Goal: Task Accomplishment & Management: Use online tool/utility

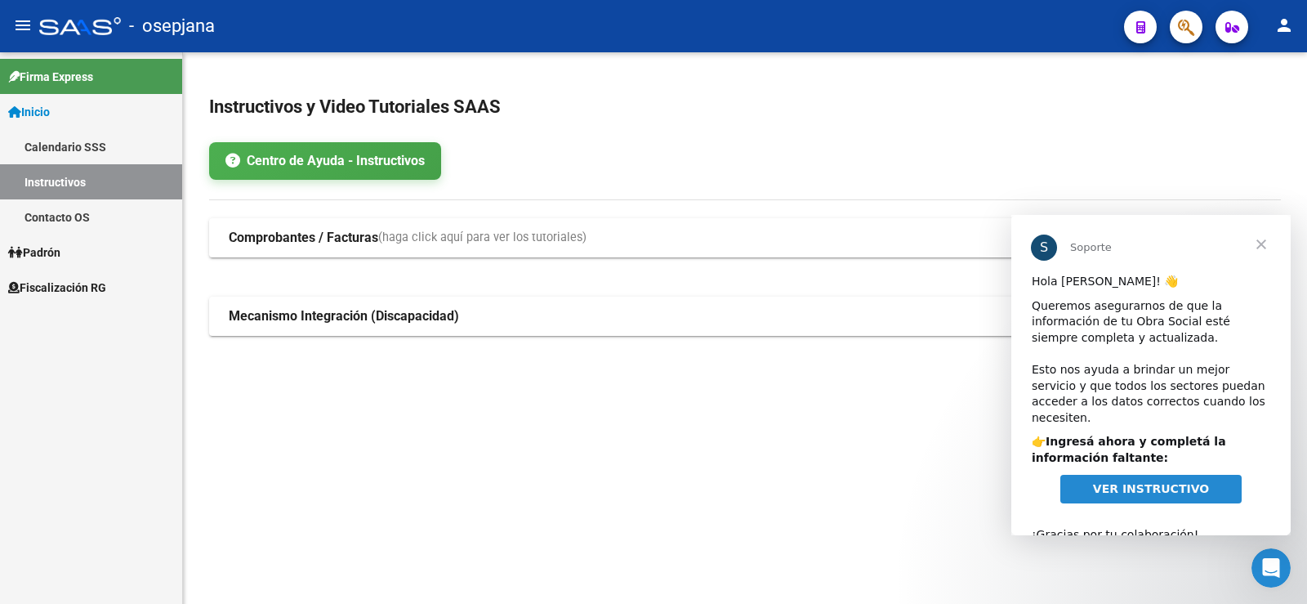
click at [60, 279] on span "Fiscalización RG" at bounding box center [57, 288] width 98 height 18
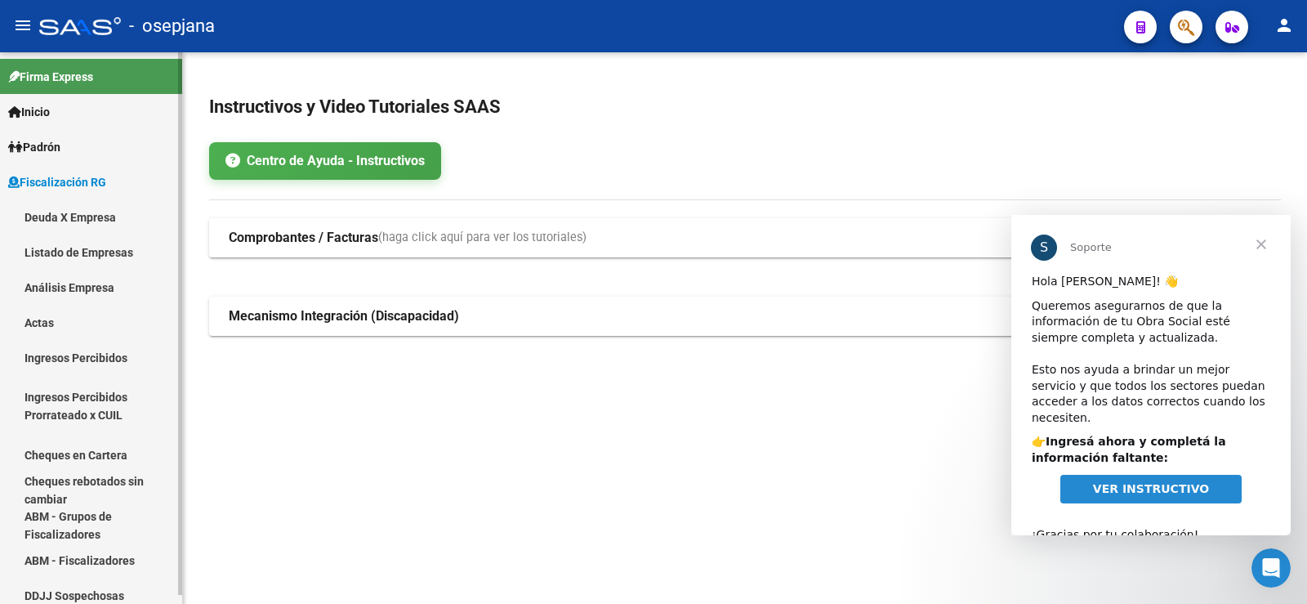
click at [54, 285] on link "Análisis Empresa" at bounding box center [91, 287] width 182 height 35
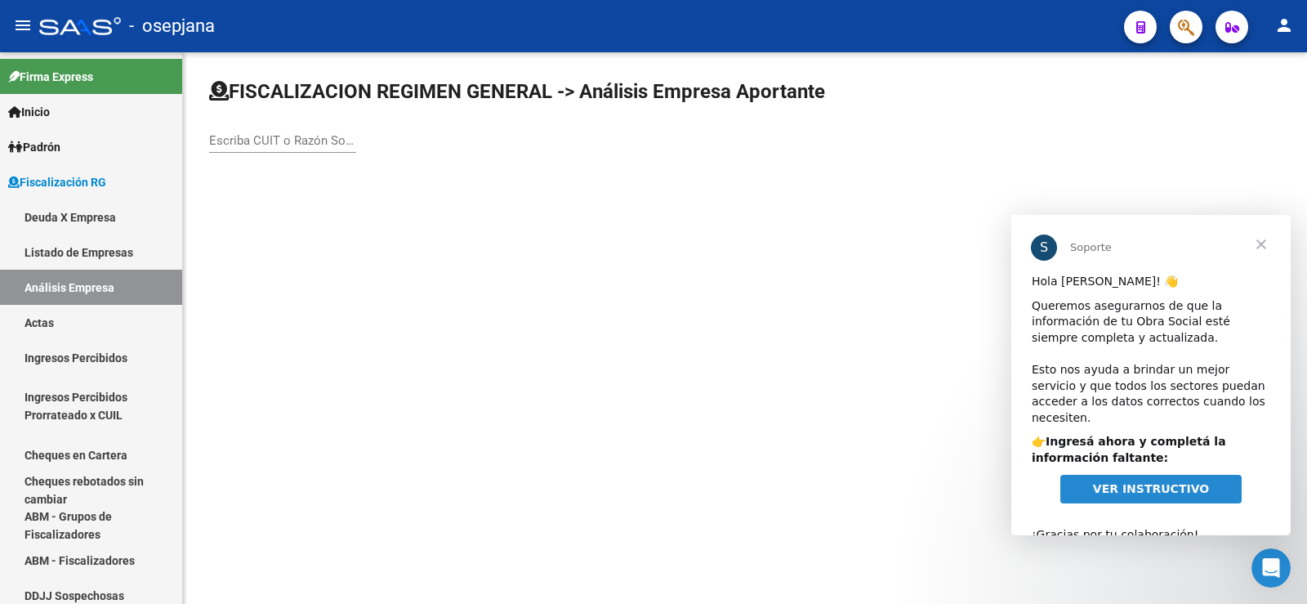
click at [1126, 482] on span "VER INSTRUCTIVO" at bounding box center [1151, 488] width 116 height 13
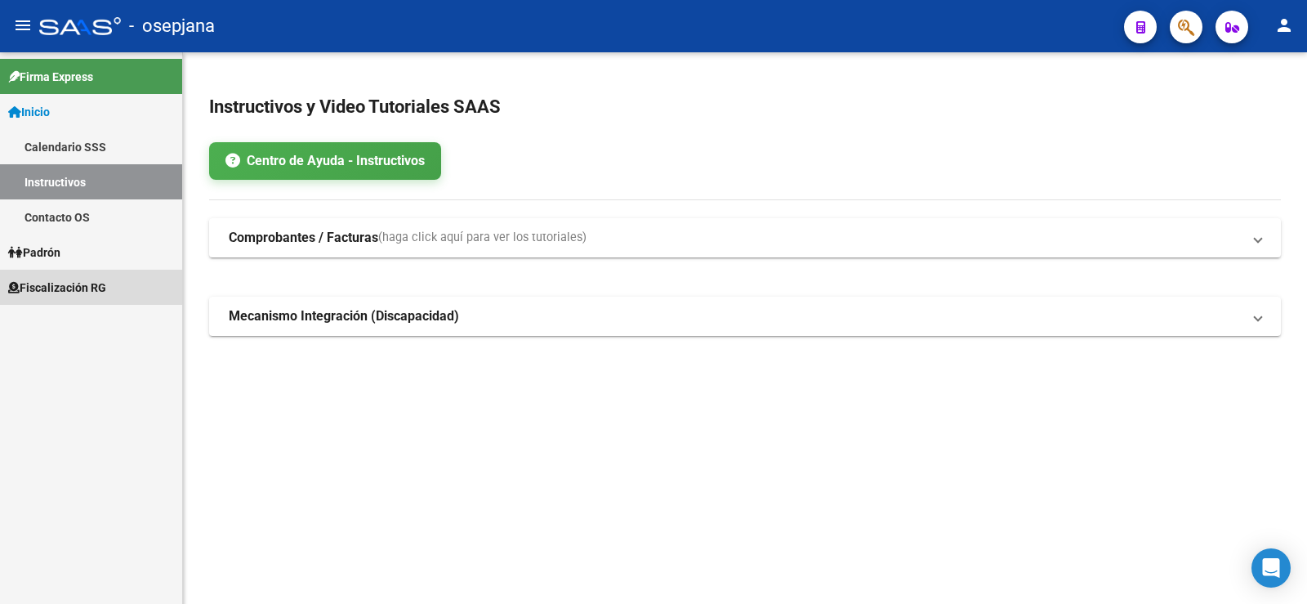
click at [69, 287] on span "Fiscalización RG" at bounding box center [57, 288] width 98 height 18
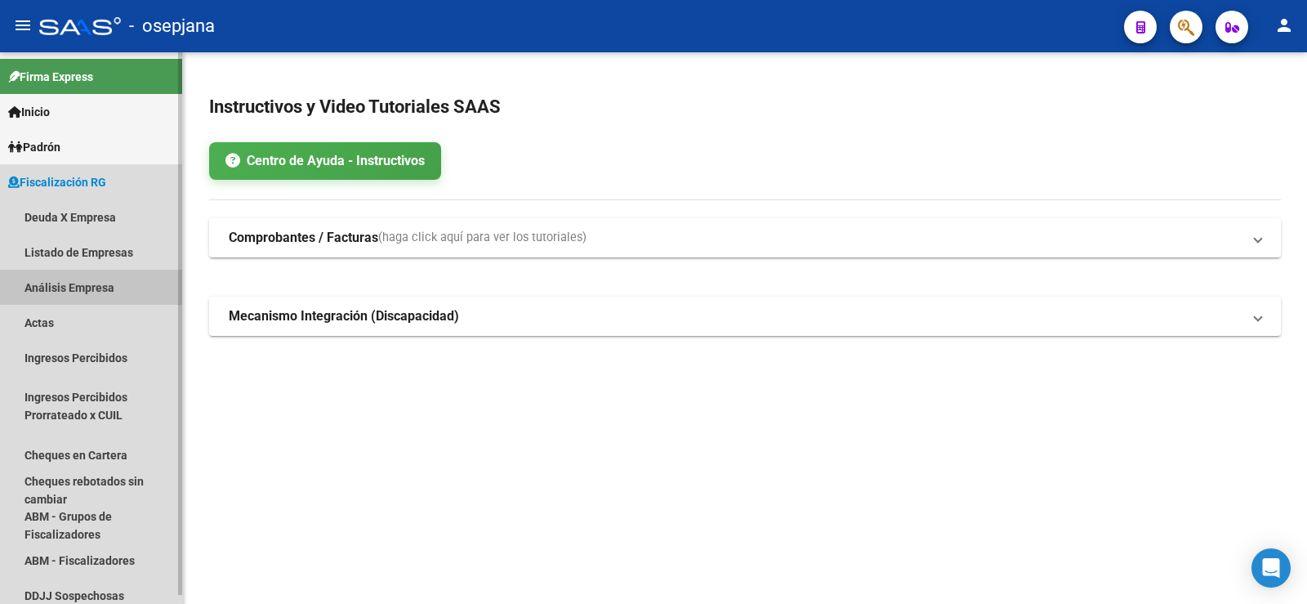
click at [55, 284] on link "Análisis Empresa" at bounding box center [91, 287] width 182 height 35
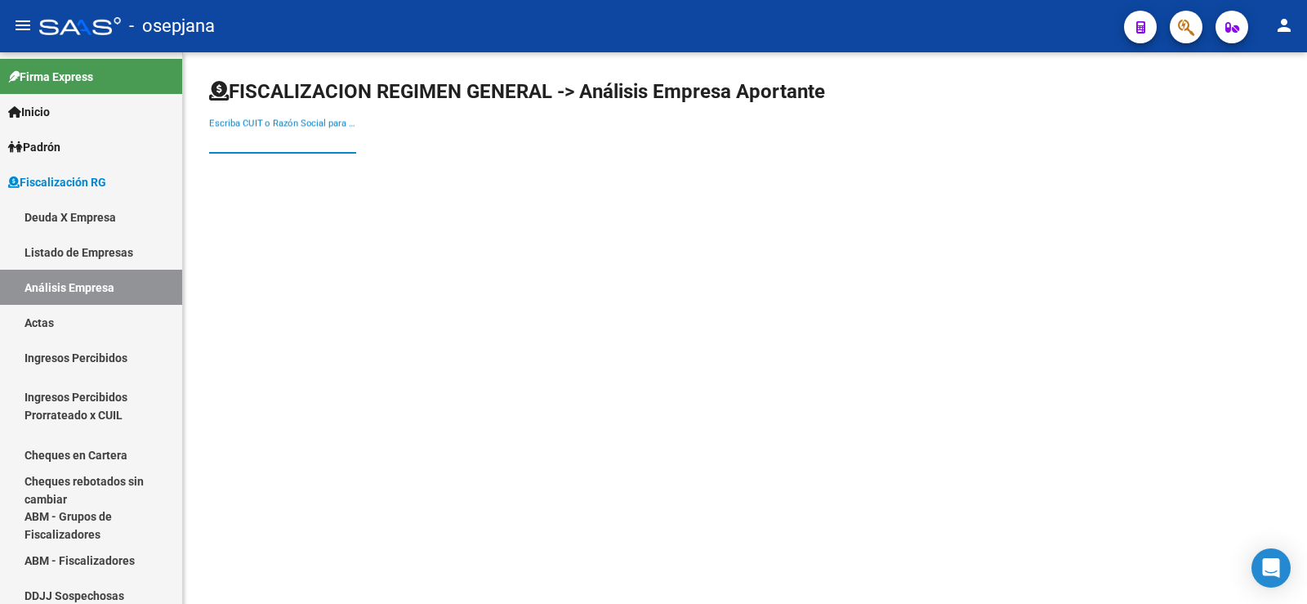
click at [264, 144] on input "Escriba CUIT o Razón Social para buscar" at bounding box center [282, 140] width 147 height 15
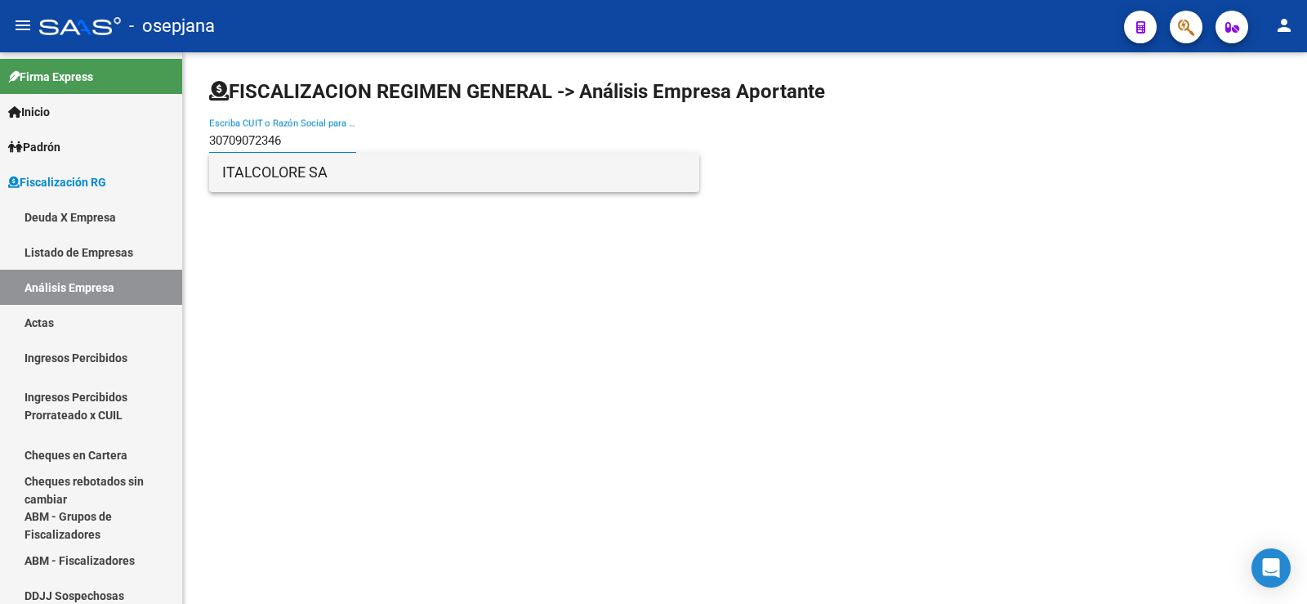
type input "30709072346"
click at [255, 172] on span "ITALCOLORE SA" at bounding box center [454, 172] width 464 height 39
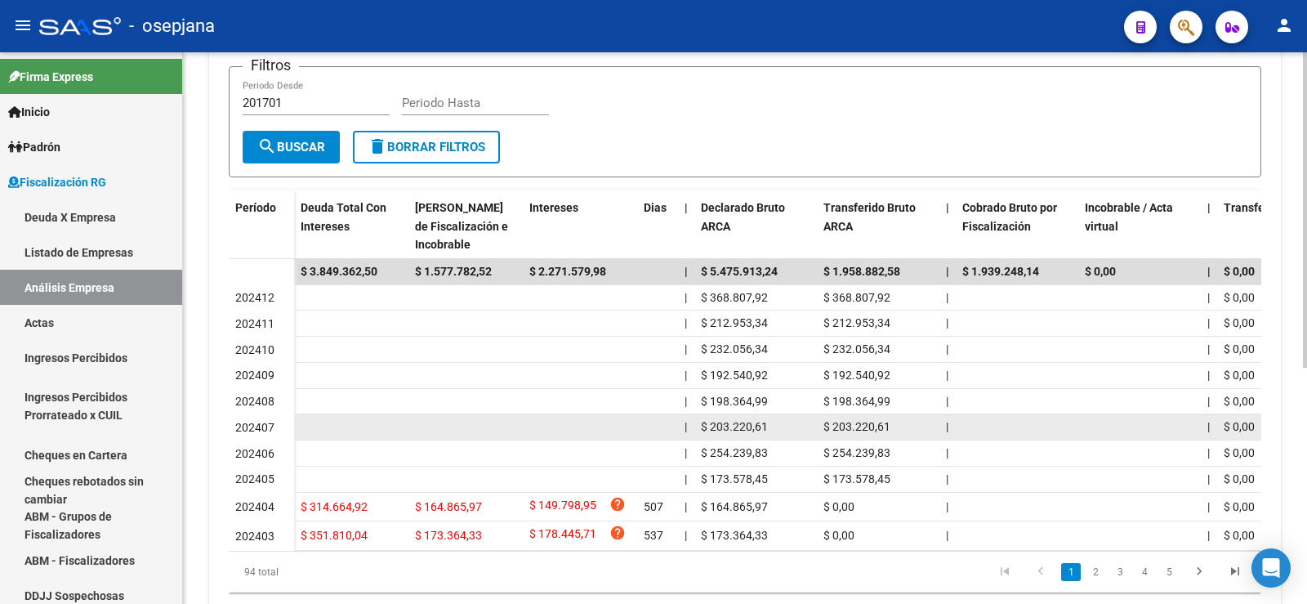
scroll to position [408, 0]
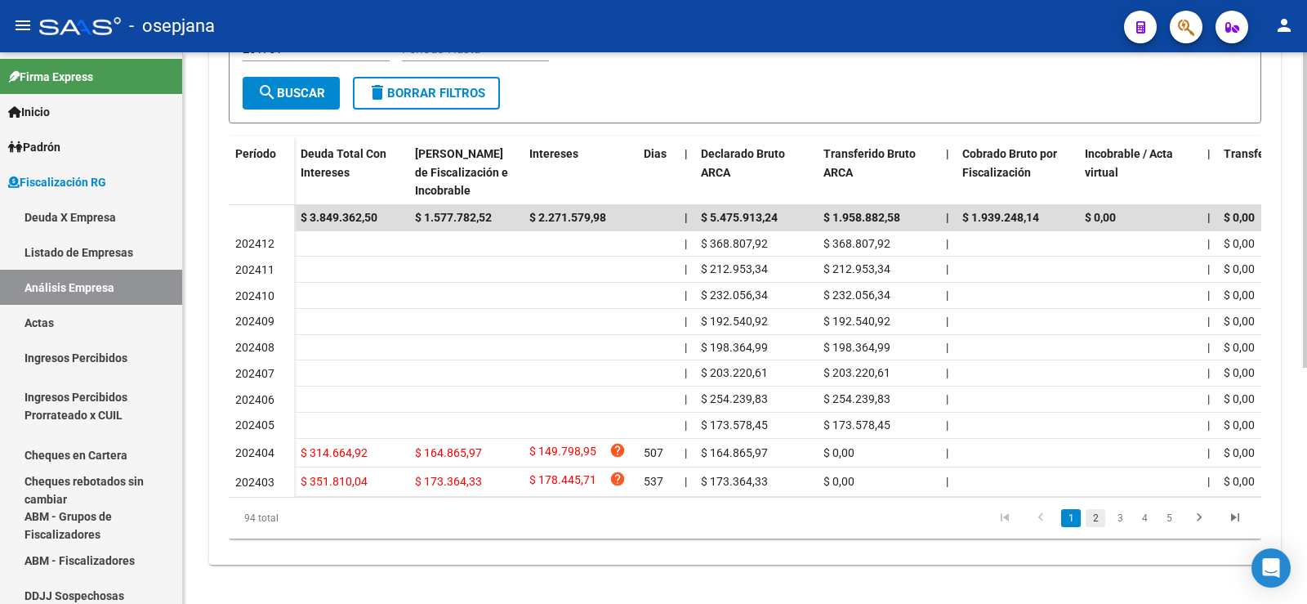
click at [1094, 524] on link "2" at bounding box center [1096, 518] width 20 height 18
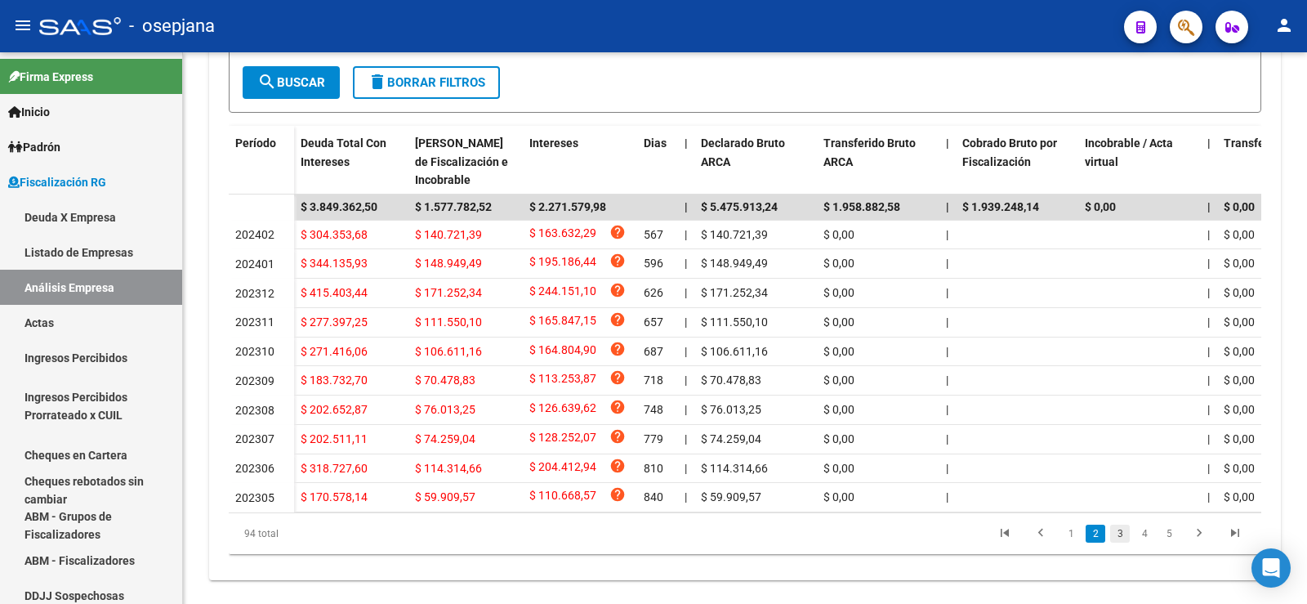
click at [1119, 542] on link "3" at bounding box center [1120, 533] width 20 height 18
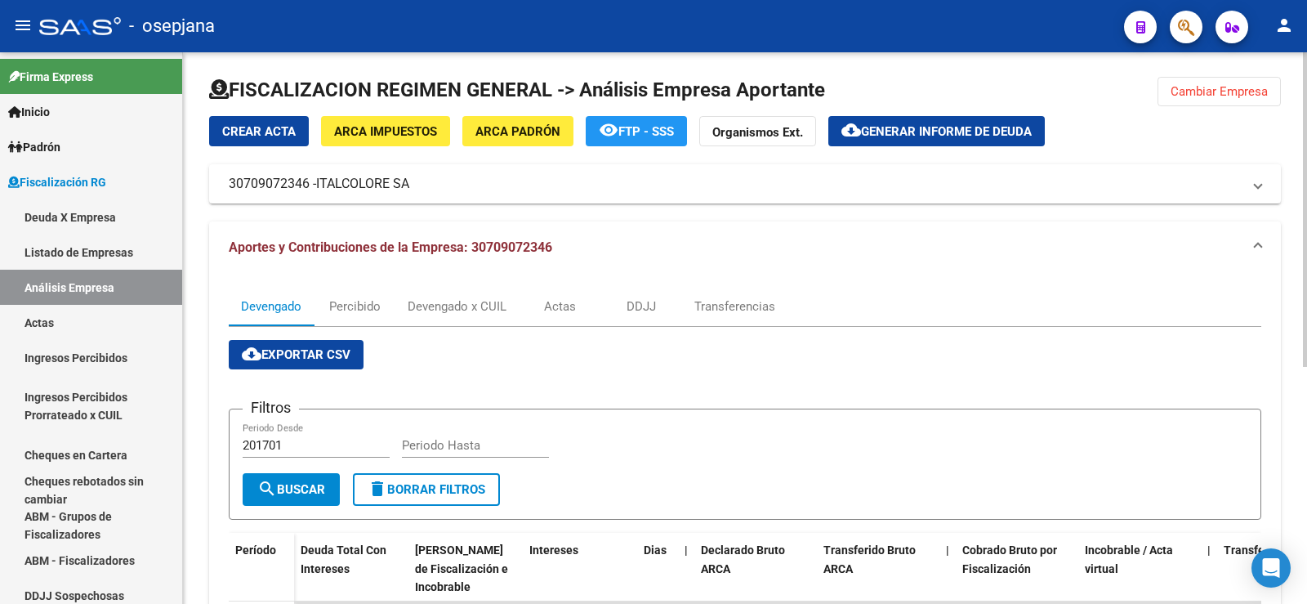
scroll to position [0, 0]
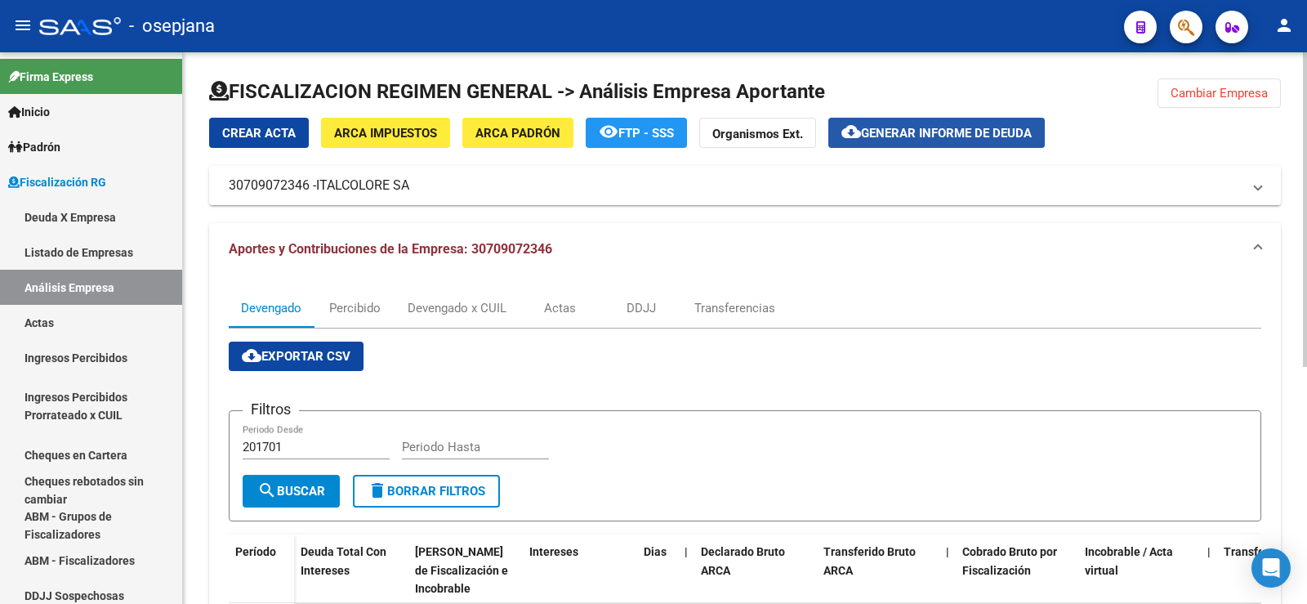
click at [917, 133] on span "Generar informe de deuda" at bounding box center [946, 133] width 171 height 15
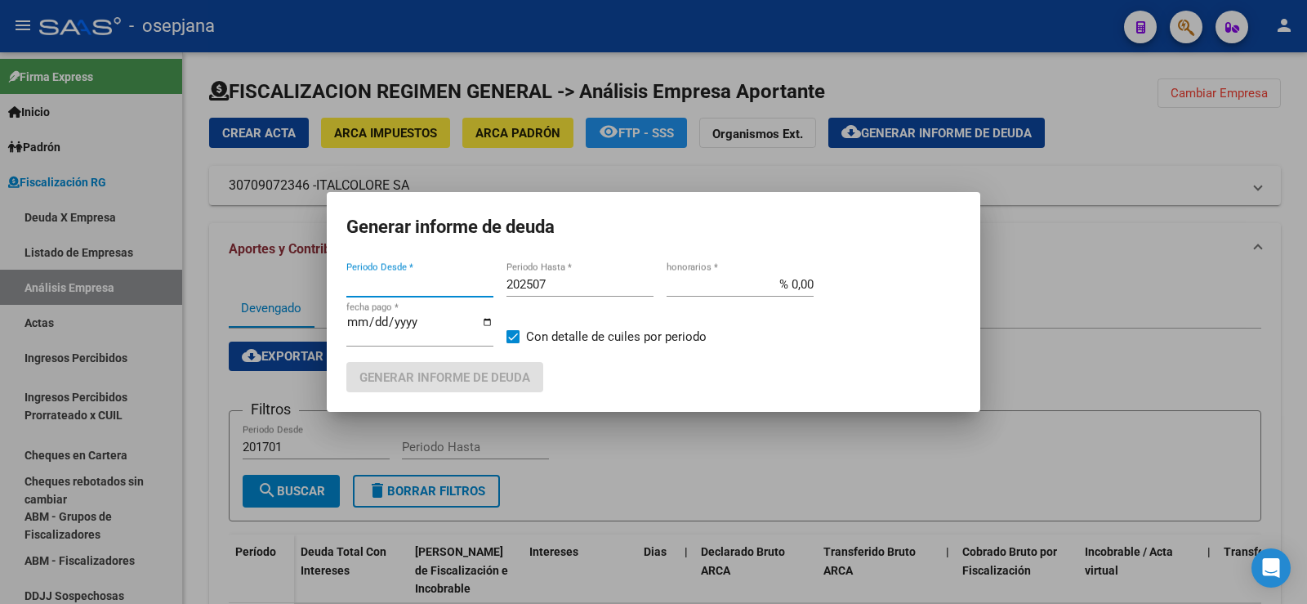
type input "202212"
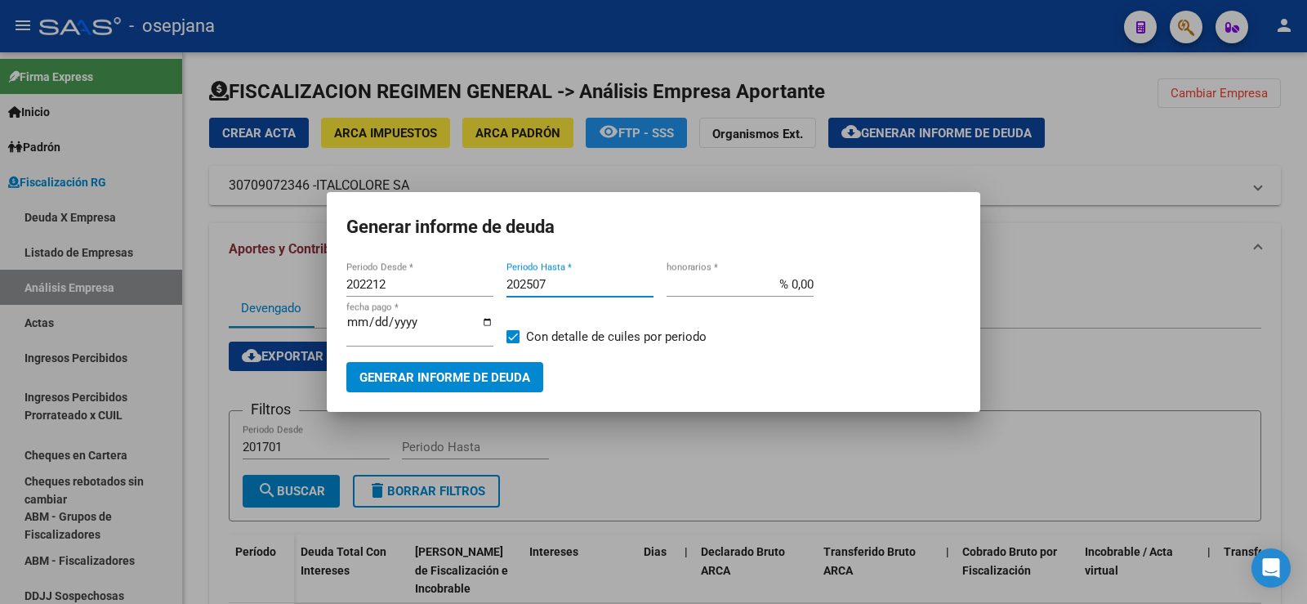
click at [546, 283] on input "202507" at bounding box center [579, 284] width 147 height 15
type input "202509"
click at [805, 282] on input "% 0,00" at bounding box center [740, 284] width 147 height 15
type input "% 10,00"
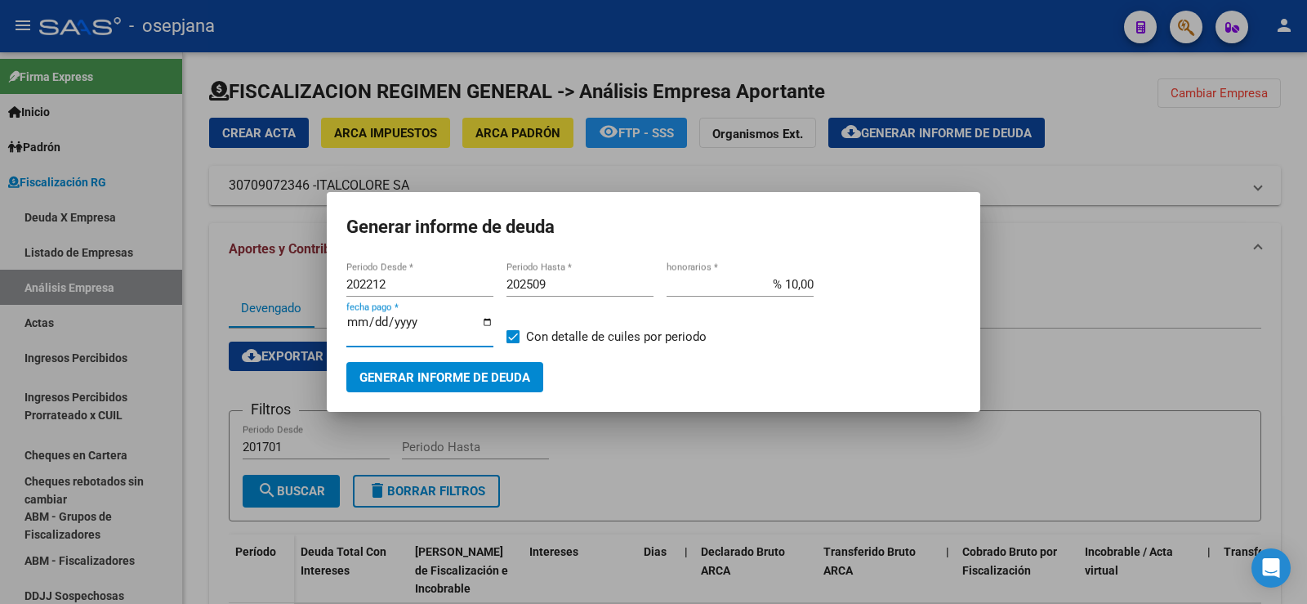
click at [370, 323] on input "[DATE]" at bounding box center [419, 328] width 147 height 26
type input "[DATE]"
click at [438, 377] on span "Generar informe de deuda" at bounding box center [444, 377] width 171 height 15
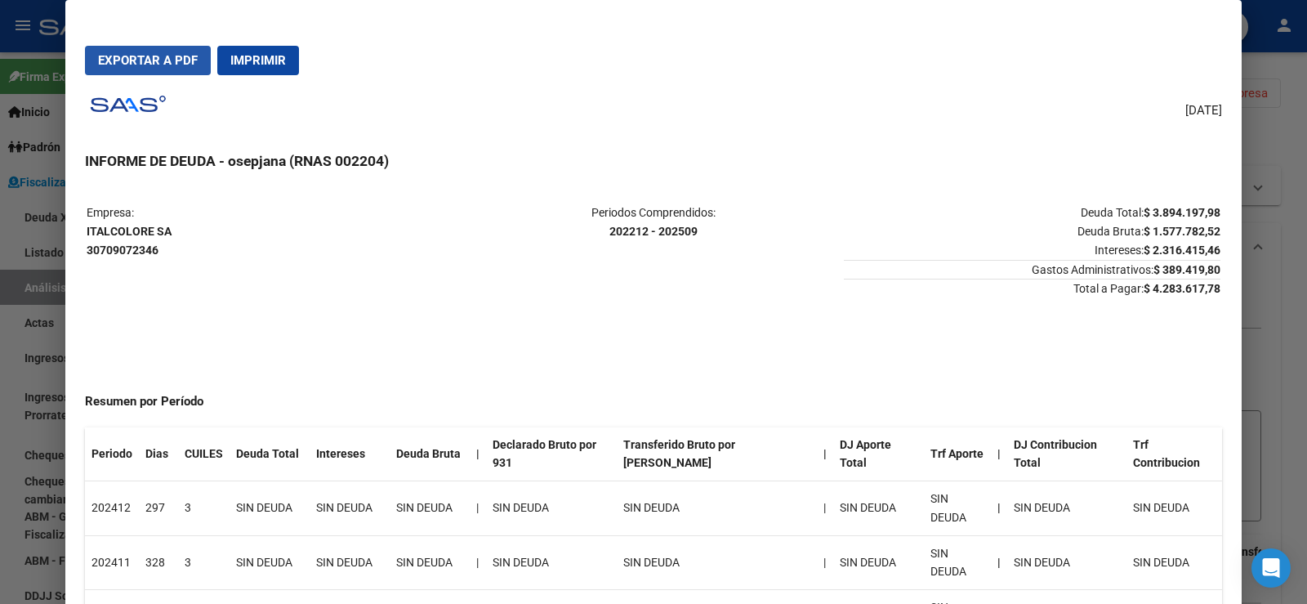
click at [150, 56] on span "Exportar a PDF" at bounding box center [148, 60] width 100 height 15
